Goal: Task Accomplishment & Management: Use online tool/utility

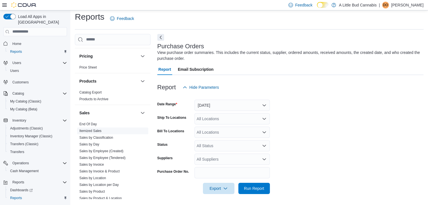
scroll to position [225, 0]
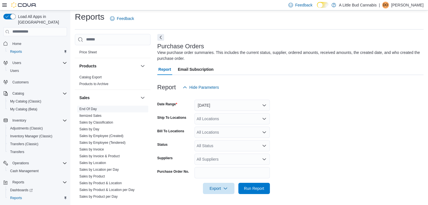
click at [98, 109] on span "End Of Day" at bounding box center [112, 109] width 71 height 7
click at [91, 107] on link "End Of Day" at bounding box center [87, 109] width 17 height 4
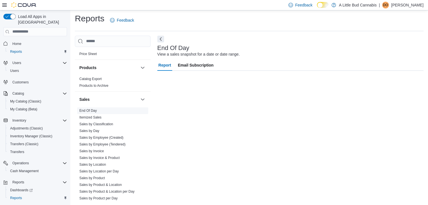
scroll to position [2, 0]
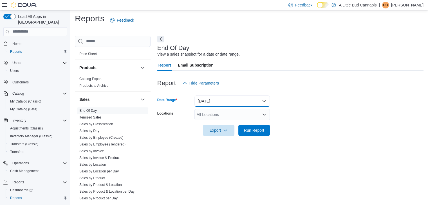
click at [217, 96] on button "[DATE]" at bounding box center [231, 101] width 75 height 11
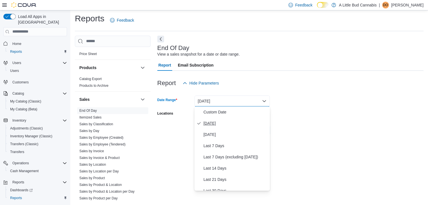
click at [223, 125] on span "[DATE]" at bounding box center [235, 123] width 64 height 7
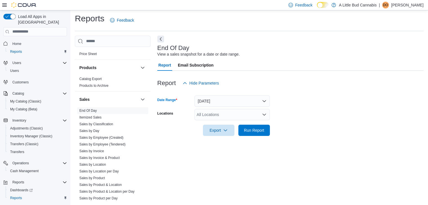
drag, startPoint x: 234, startPoint y: 115, endPoint x: 229, endPoint y: 118, distance: 5.2
click at [234, 115] on div "All Locations" at bounding box center [231, 114] width 75 height 11
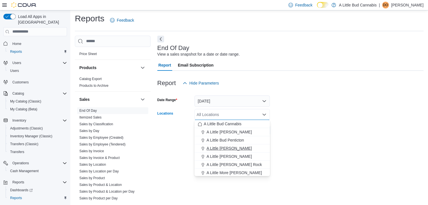
click at [236, 149] on span "A Little [PERSON_NAME]" at bounding box center [228, 149] width 45 height 6
drag, startPoint x: 337, startPoint y: 142, endPoint x: 309, endPoint y: 139, distance: 28.3
click at [337, 142] on div at bounding box center [290, 139] width 266 height 7
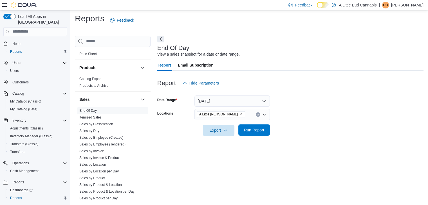
click at [260, 129] on span "Run Report" at bounding box center [254, 130] width 20 height 6
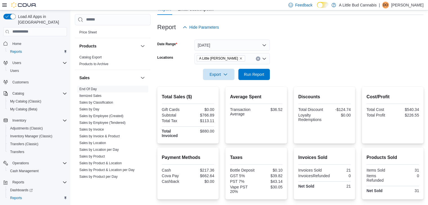
scroll to position [106, 0]
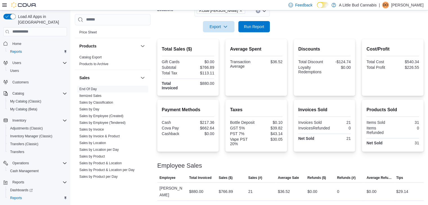
click at [329, 29] on form "Date Range [DATE] Locations A Little [PERSON_NAME] Export Run Report" at bounding box center [290, 8] width 266 height 47
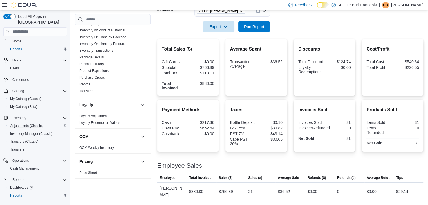
scroll to position [0, 0]
